Goal: Navigation & Orientation: Find specific page/section

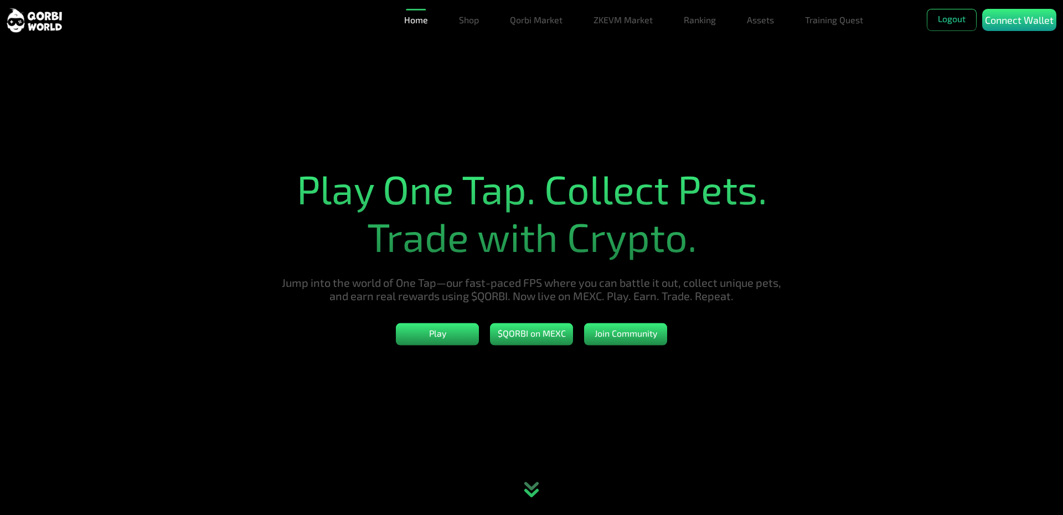
drag, startPoint x: 467, startPoint y: 20, endPoint x: 473, endPoint y: 28, distance: 9.8
click at [467, 20] on link "Shop" at bounding box center [469, 20] width 29 height 22
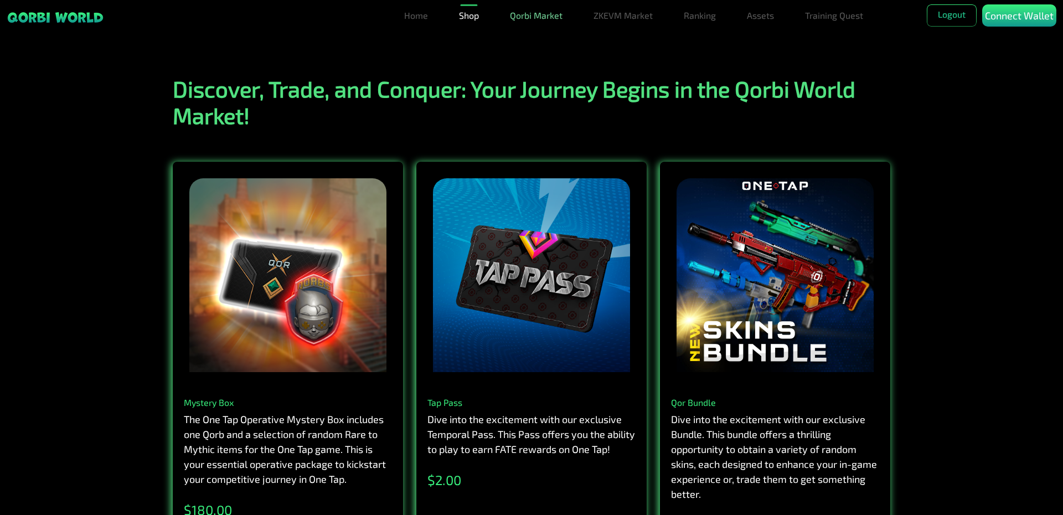
click at [532, 13] on link "Qorbi Market" at bounding box center [536, 15] width 61 height 22
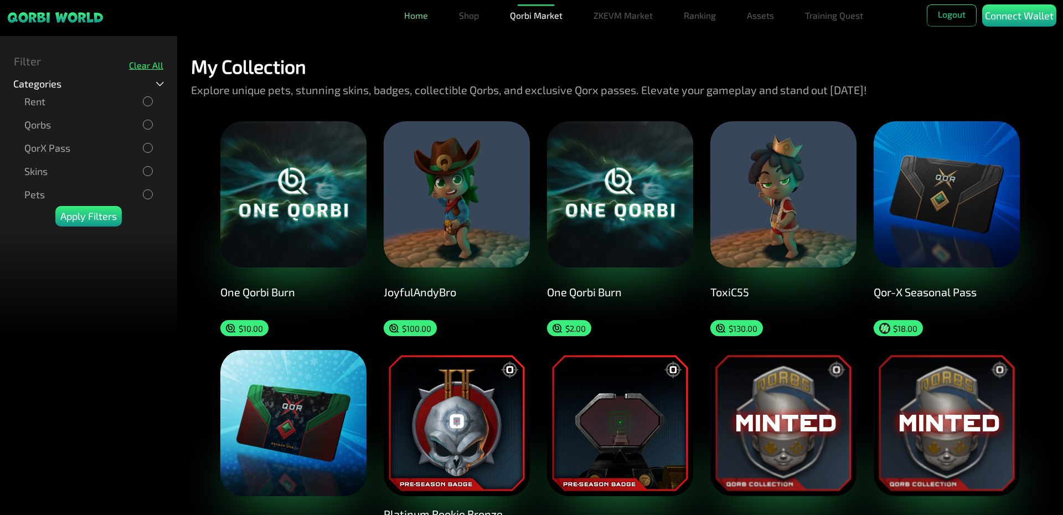
click at [415, 20] on link "Home" at bounding box center [416, 15] width 33 height 22
